Goal: Check status

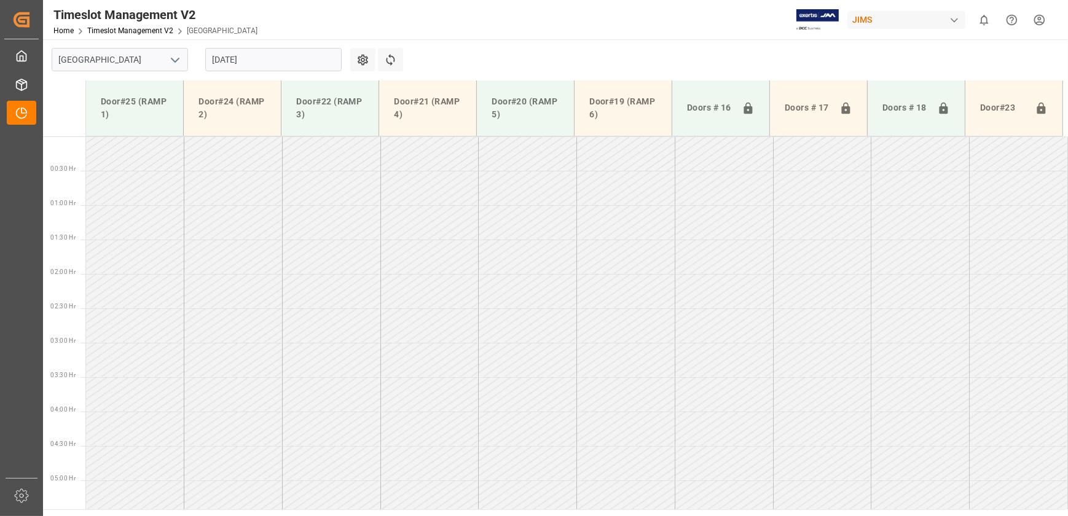
scroll to position [355, 0]
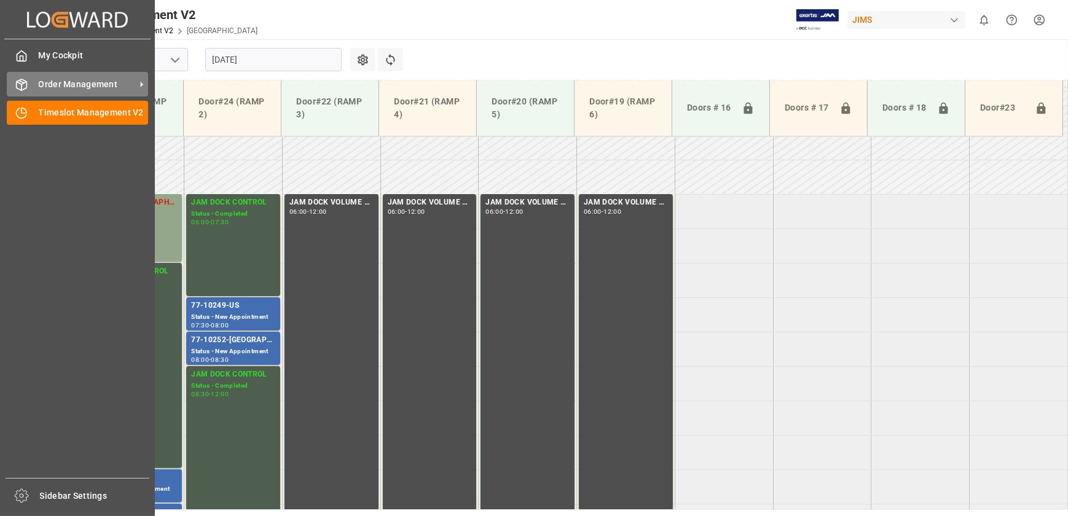
click at [36, 86] on div "Order Management Order Management" at bounding box center [77, 84] width 141 height 24
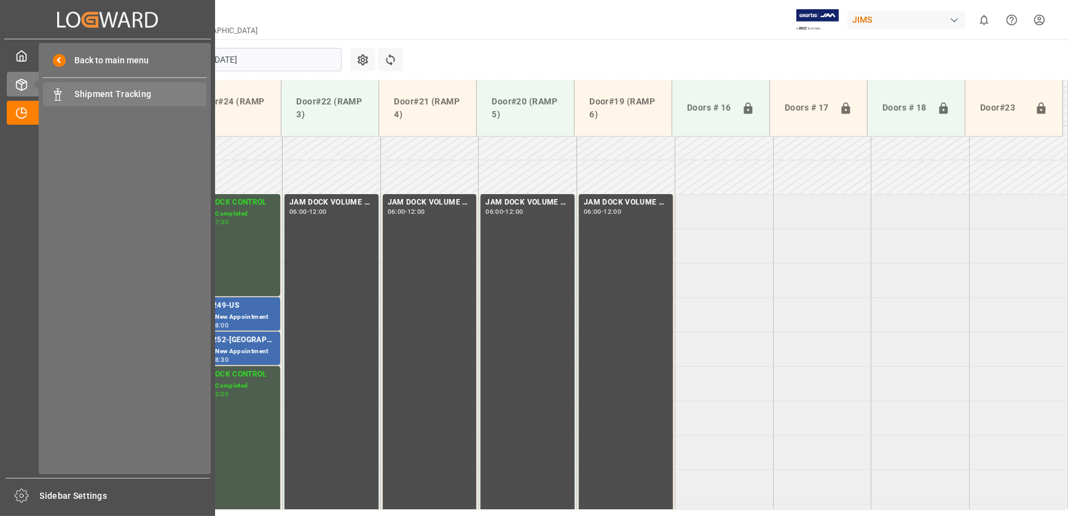
click at [92, 98] on span "Shipment Tracking" at bounding box center [141, 94] width 132 height 13
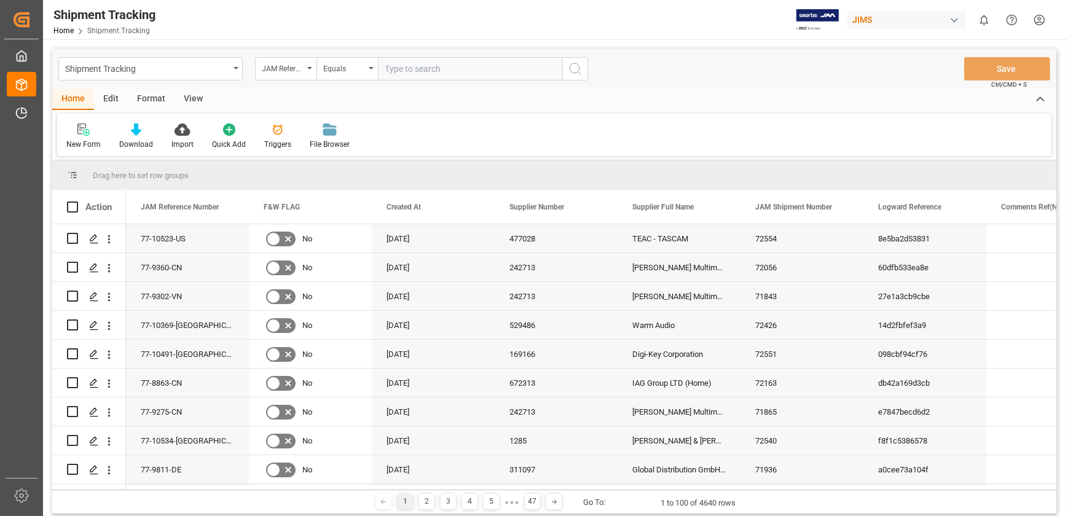
click at [425, 61] on input "text" at bounding box center [470, 68] width 184 height 23
type input "77-10392-[GEOGRAPHIC_DATA]"
click at [582, 66] on icon "search button" at bounding box center [575, 68] width 15 height 15
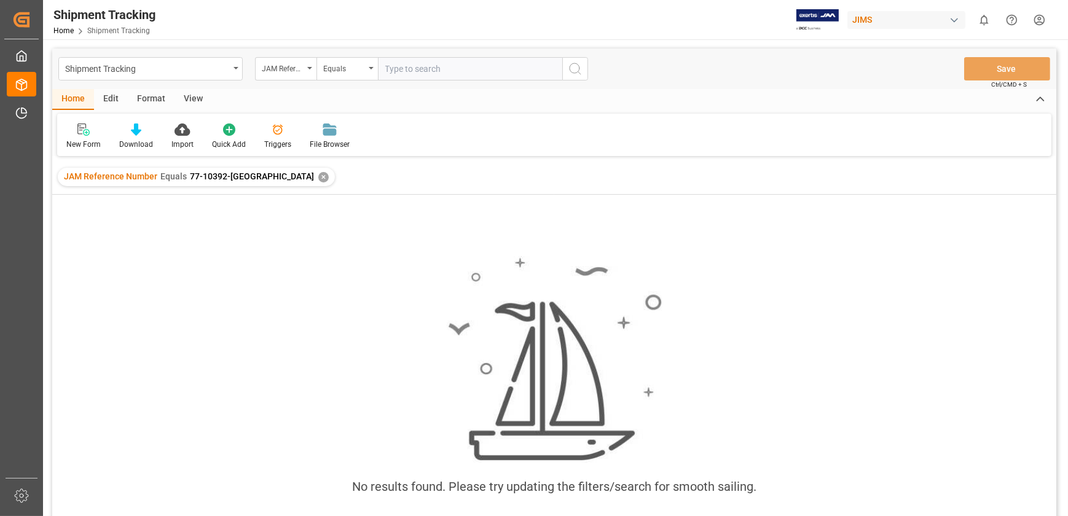
click at [429, 69] on input "text" at bounding box center [470, 68] width 184 height 23
type input "77-8440-[GEOGRAPHIC_DATA]"
click at [577, 67] on icon "search button" at bounding box center [575, 68] width 15 height 15
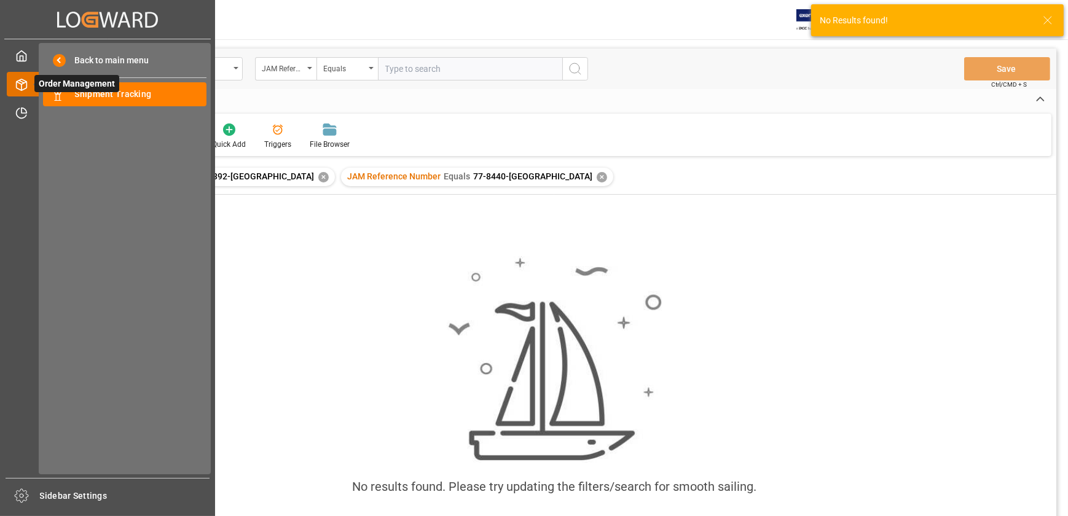
click at [34, 85] on span "Order Management" at bounding box center [76, 83] width 85 height 17
click at [68, 98] on div "Shipment Tracking Shipment Tracking" at bounding box center [125, 94] width 164 height 24
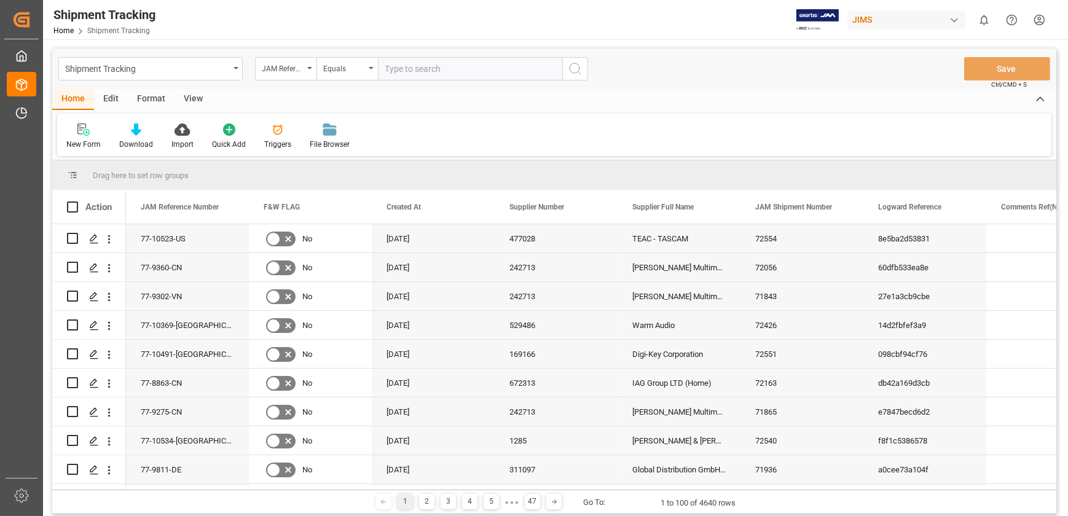
click at [420, 69] on input "text" at bounding box center [470, 68] width 184 height 23
type input "77-8440-[GEOGRAPHIC_DATA]"
click at [583, 69] on button "search button" at bounding box center [575, 68] width 26 height 23
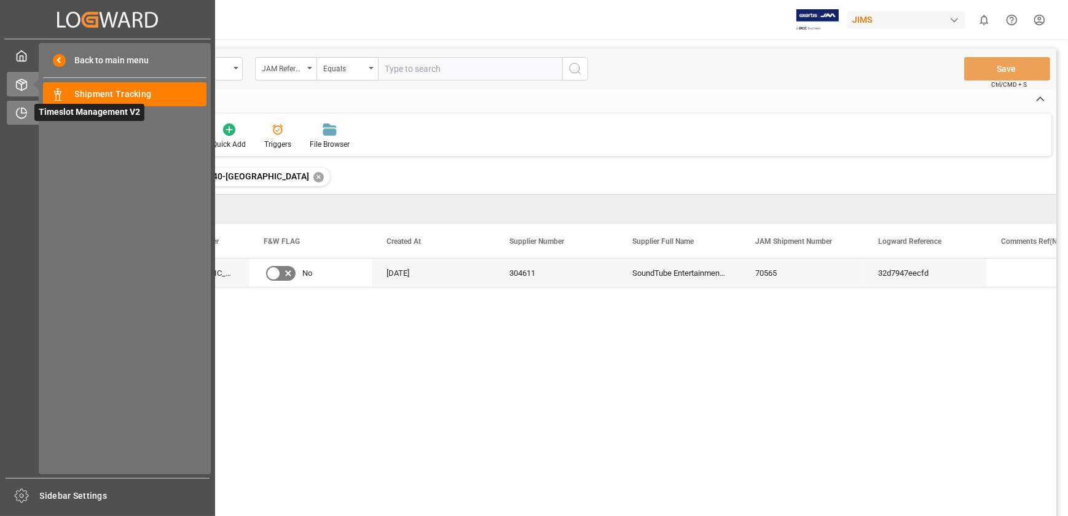
click at [31, 105] on div "Timeslot Management V2 Timeslot Management V2" at bounding box center [108, 113] width 202 height 24
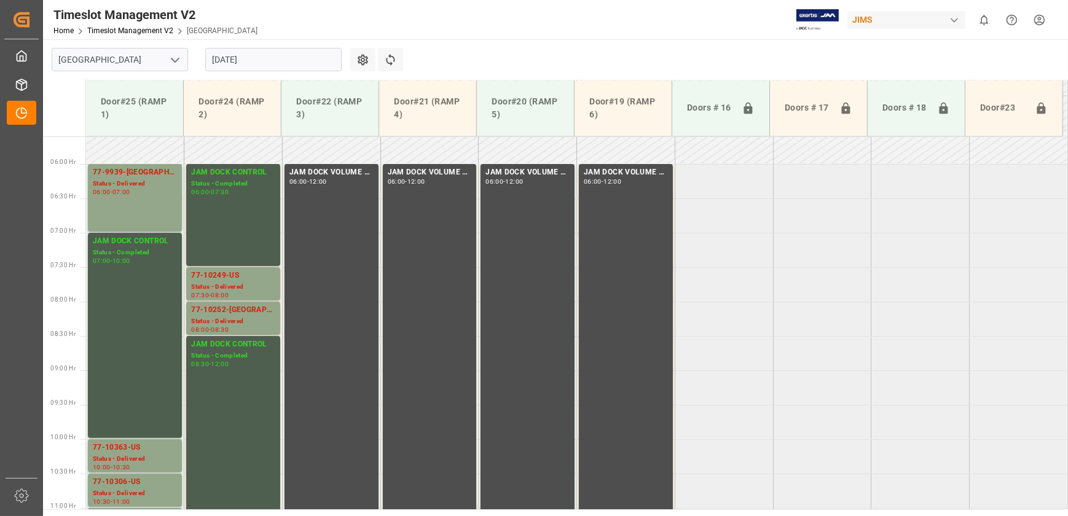
scroll to position [289, 0]
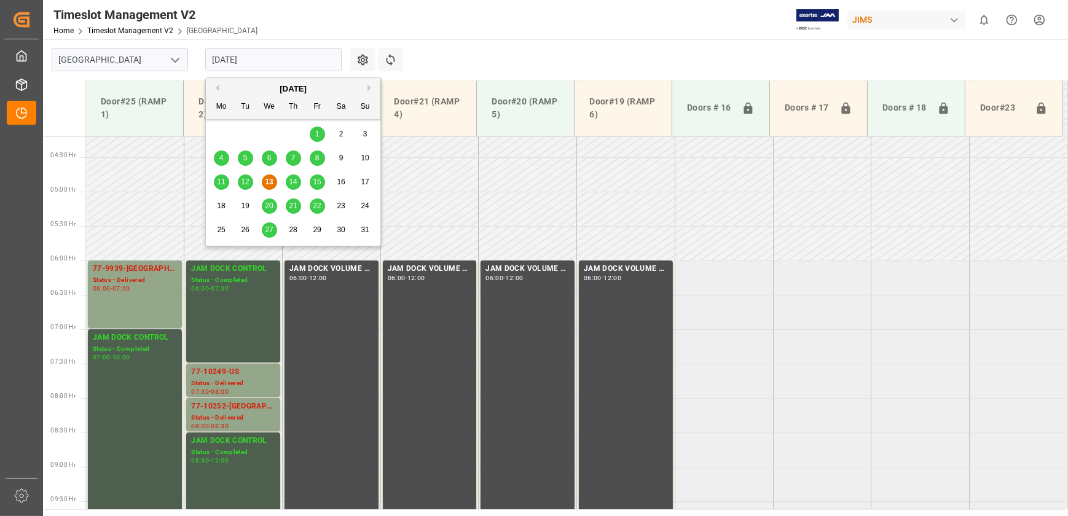
click at [272, 57] on input "[DATE]" at bounding box center [273, 59] width 136 height 23
